Goal: Check status

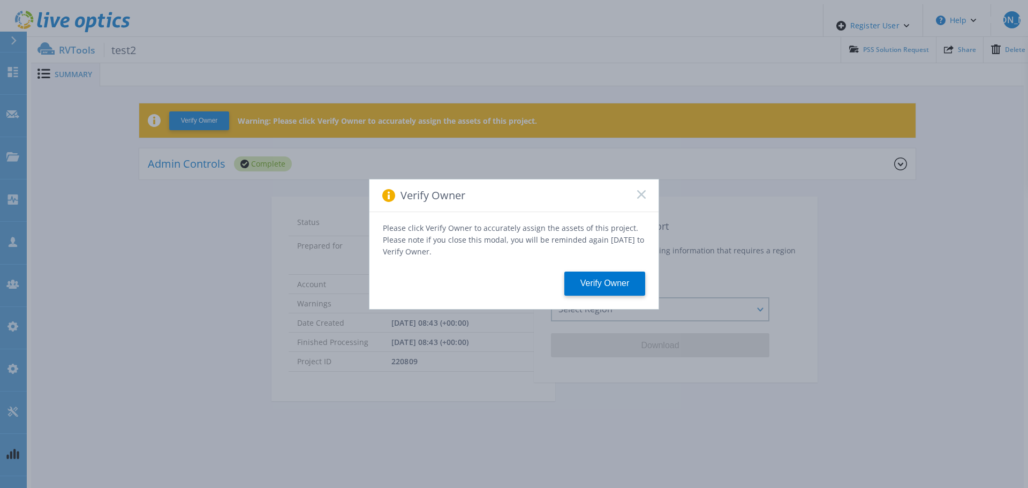
drag, startPoint x: 641, startPoint y: 196, endPoint x: 602, endPoint y: 196, distance: 39.6
click at [640, 198] on icon at bounding box center [641, 194] width 9 height 9
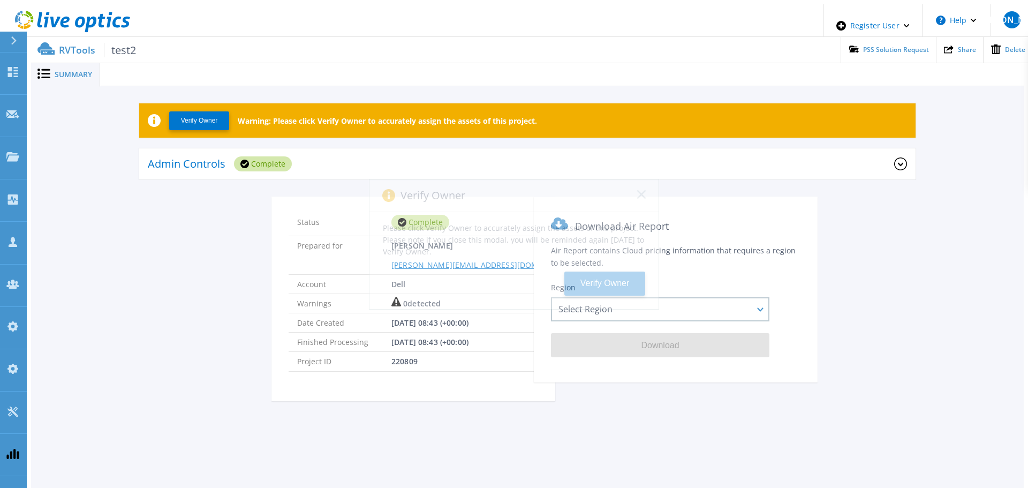
click at [386, 157] on div "Verify Owner Please click Verify Owner to accurately assign the assets of this …" at bounding box center [514, 244] width 1028 height 488
click at [317, 167] on div "Admin Controls Complete" at bounding box center [521, 163] width 746 height 29
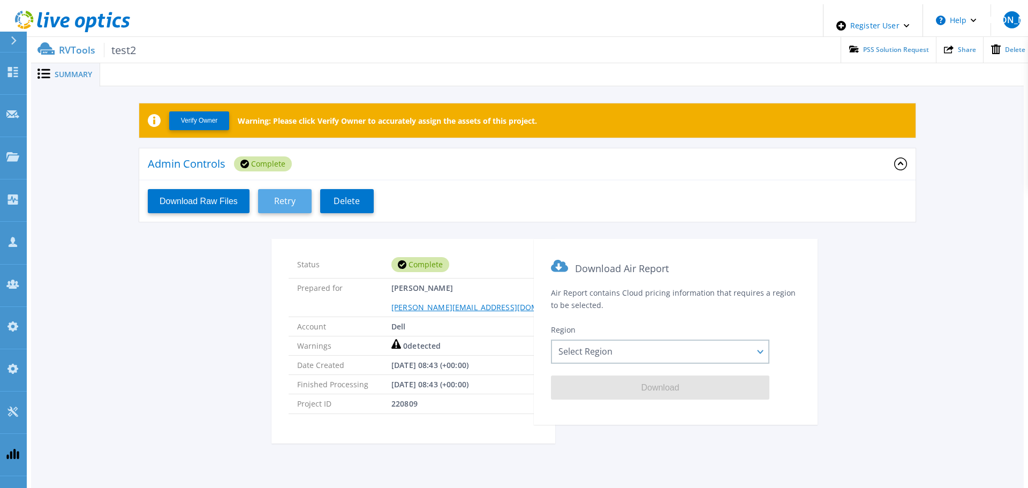
click at [301, 193] on button "Retry" at bounding box center [285, 201] width 54 height 24
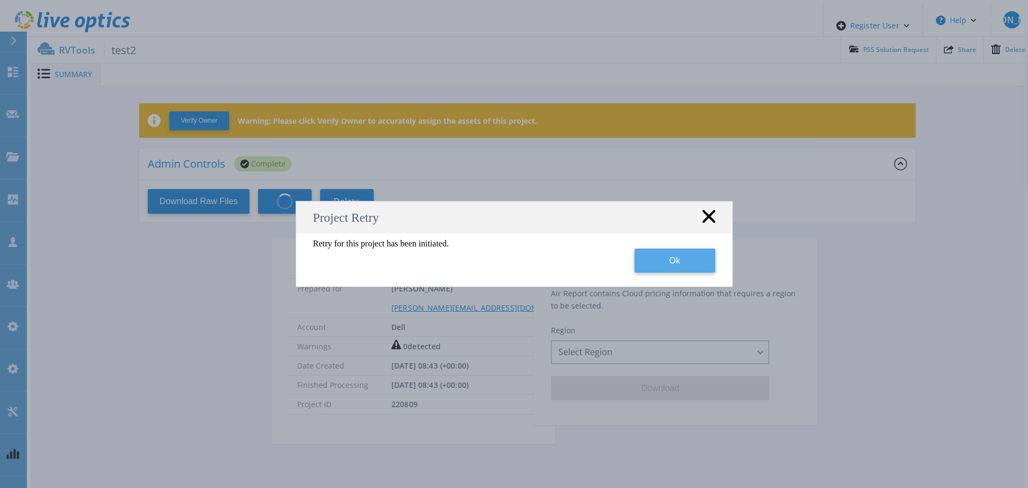
click at [645, 259] on button "Ok" at bounding box center [674, 260] width 81 height 24
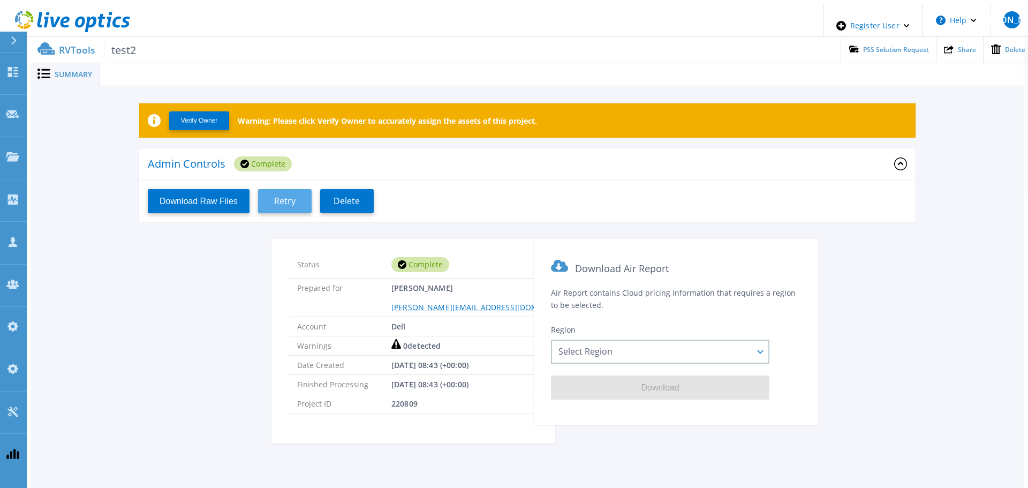
click at [294, 201] on button "Retry" at bounding box center [285, 201] width 54 height 24
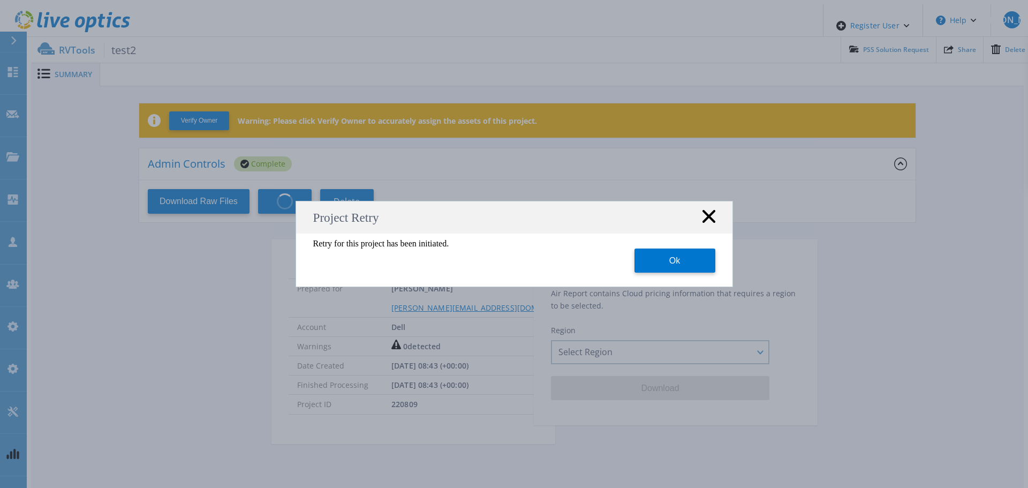
drag, startPoint x: 660, startPoint y: 261, endPoint x: 605, endPoint y: 211, distance: 73.9
click at [660, 260] on button "Ok" at bounding box center [674, 260] width 81 height 24
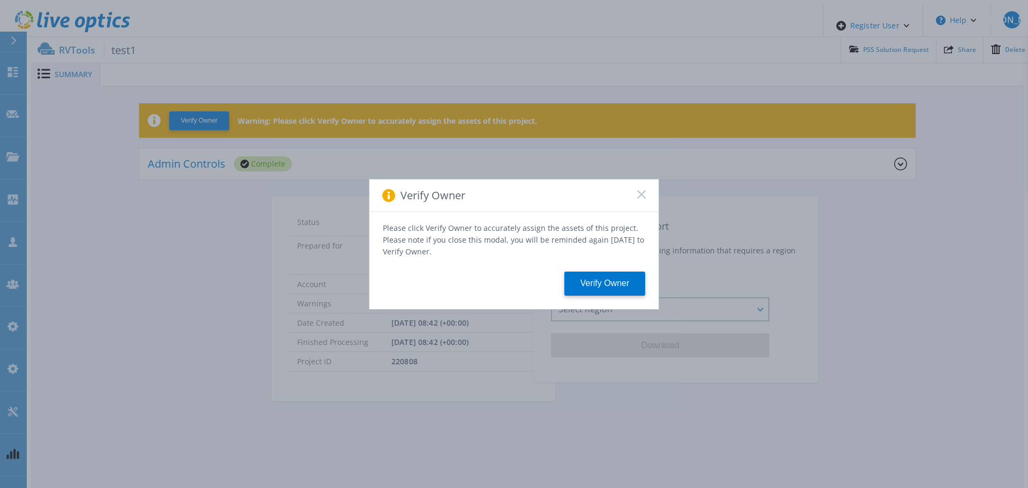
drag, startPoint x: 640, startPoint y: 197, endPoint x: 349, endPoint y: 160, distance: 293.5
click at [640, 197] on rect at bounding box center [640, 193] width 9 height 9
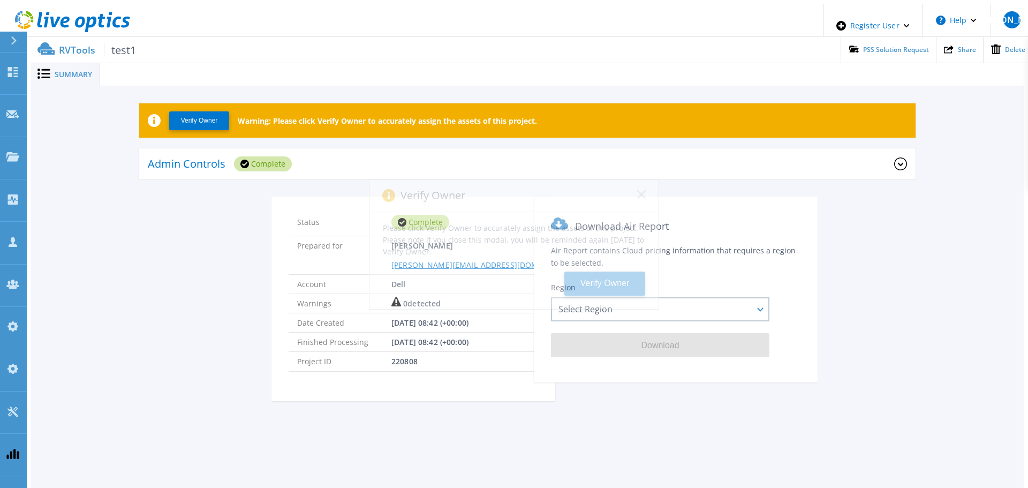
click at [326, 152] on div "Verify Owner Please click Verify Owner to accurately assign the assets of this …" at bounding box center [514, 244] width 1028 height 488
click at [306, 163] on div "Admin Controls Complete" at bounding box center [521, 163] width 746 height 29
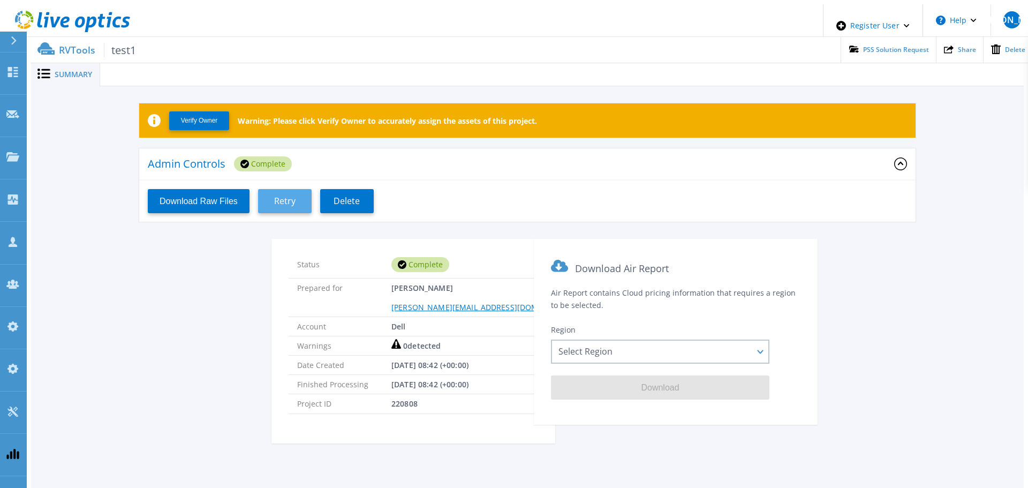
click at [285, 196] on span "Retry" at bounding box center [284, 201] width 21 height 10
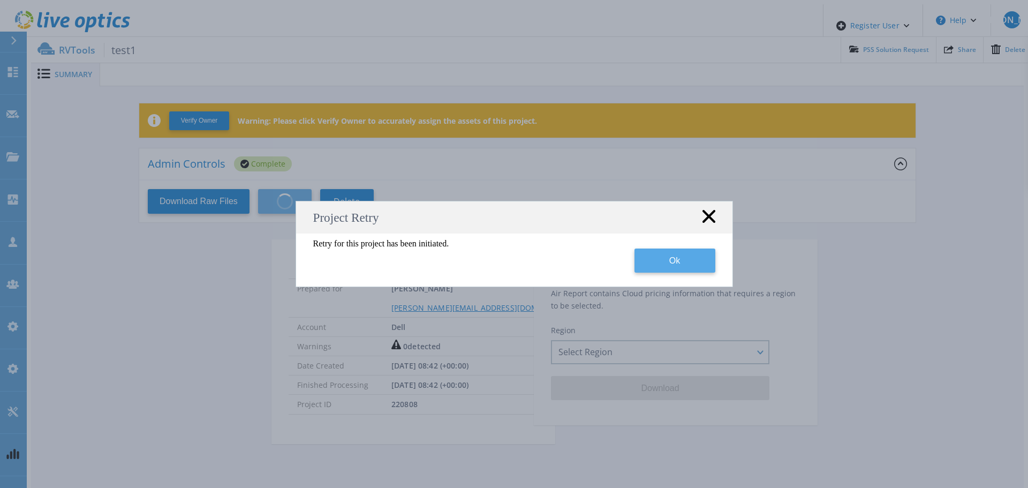
click at [687, 264] on button "Ok" at bounding box center [674, 260] width 81 height 24
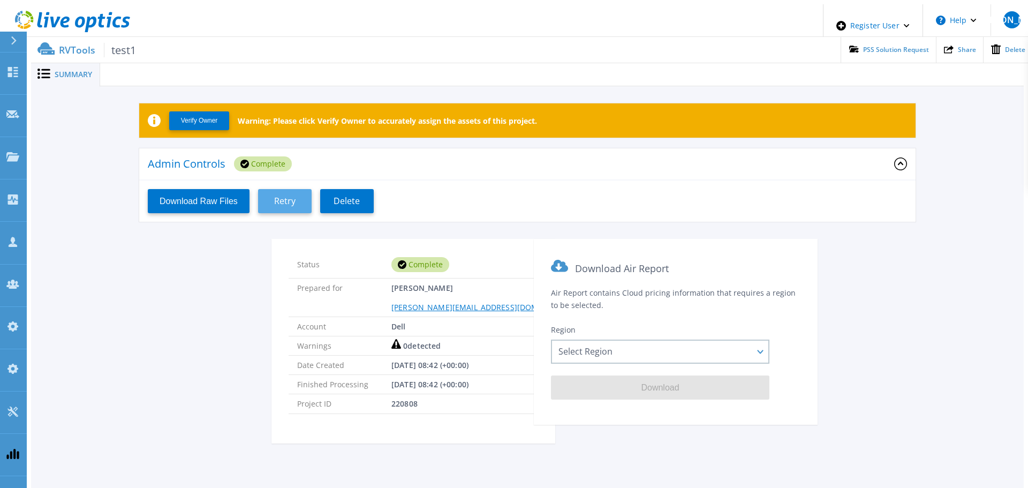
click at [286, 198] on span "Retry" at bounding box center [284, 201] width 21 height 10
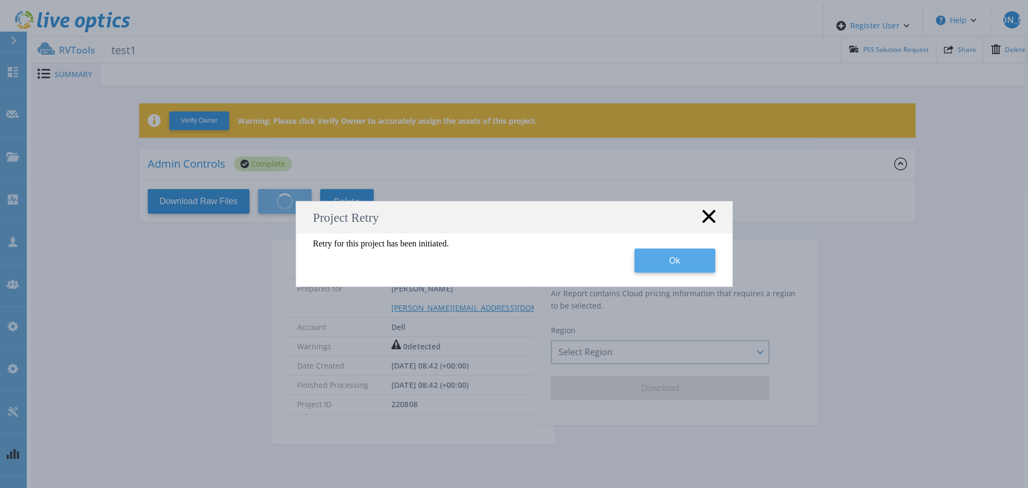
click at [679, 268] on button "Ok" at bounding box center [674, 260] width 81 height 24
